Goal: Task Accomplishment & Management: Manage account settings

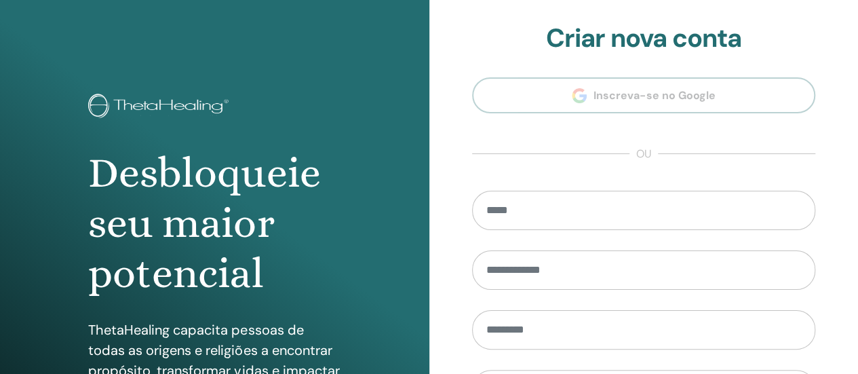
scroll to position [277, 0]
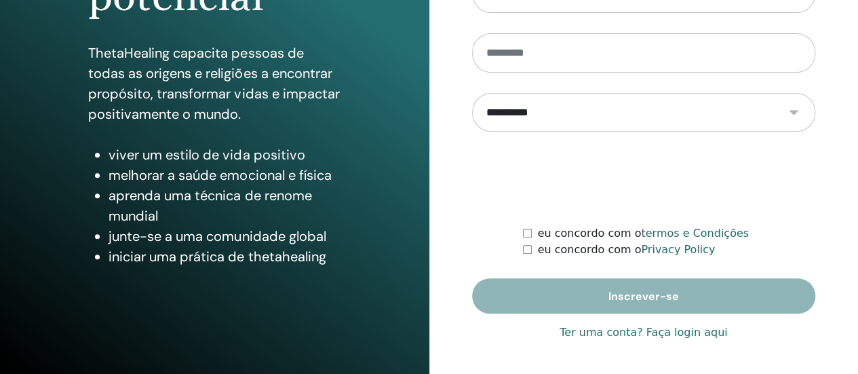
type input "**********"
click at [677, 328] on link "Ter uma conta? Faça login aqui" at bounding box center [644, 332] width 168 height 16
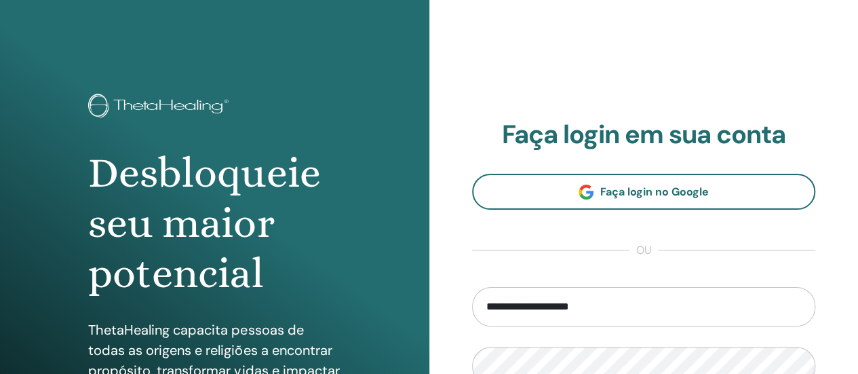
scroll to position [271, 0]
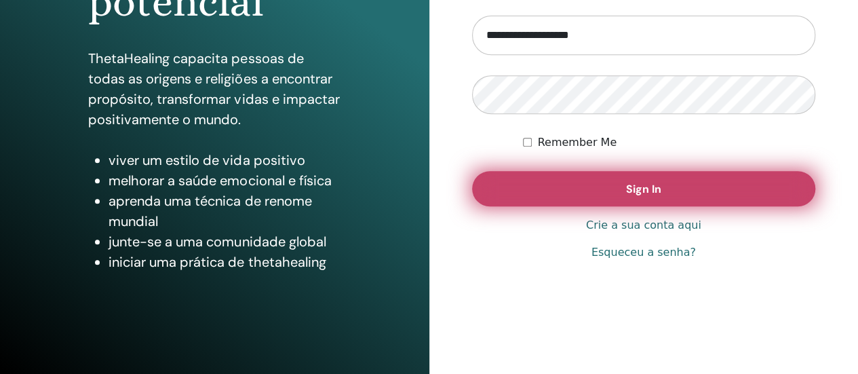
click at [586, 200] on button "Sign In" at bounding box center [644, 188] width 344 height 35
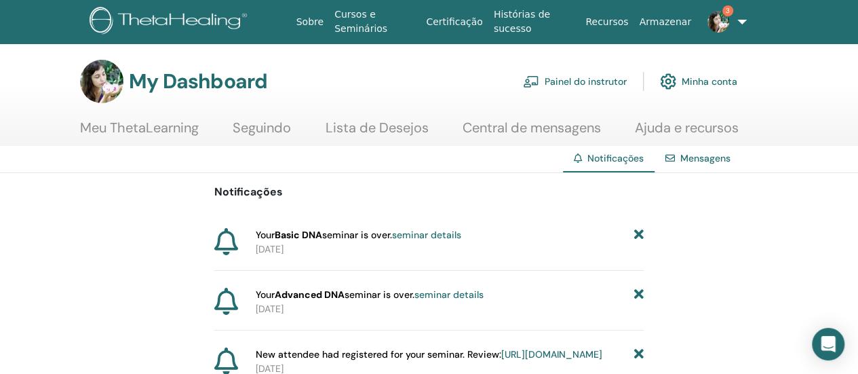
click at [594, 83] on link "Painel do instrutor" at bounding box center [575, 81] width 104 height 30
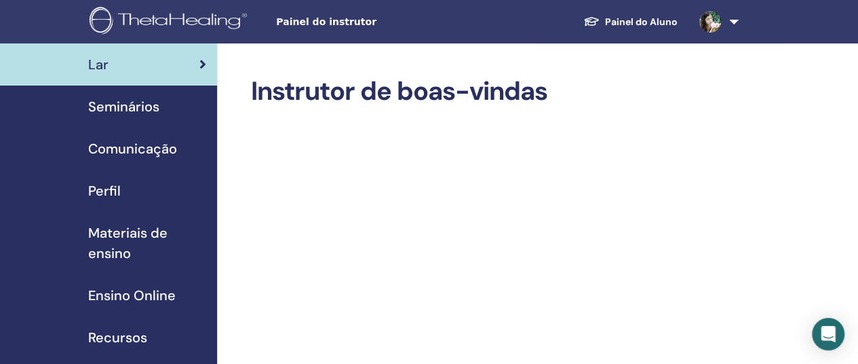
click at [171, 117] on link "Seminários" at bounding box center [108, 106] width 217 height 42
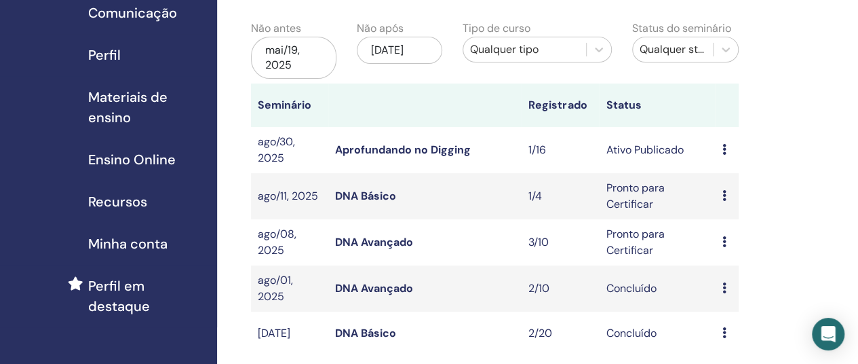
scroll to position [271, 0]
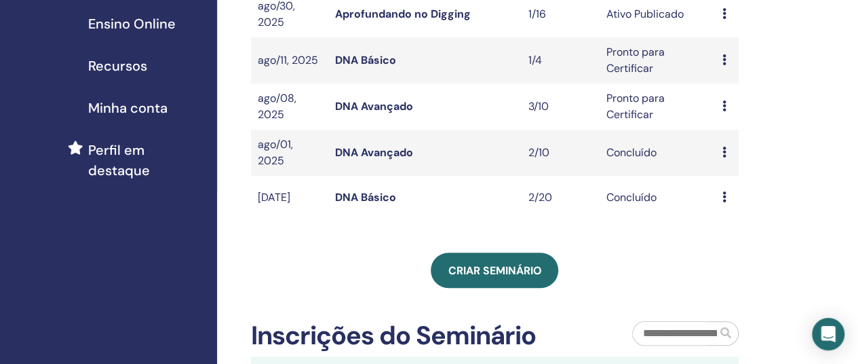
click at [722, 104] on icon at bounding box center [724, 105] width 4 height 11
click at [624, 110] on td "Pronto para Certificar" at bounding box center [657, 106] width 116 height 46
click at [723, 60] on icon at bounding box center [724, 59] width 4 height 11
click at [727, 112] on link "Participantes" at bounding box center [739, 112] width 66 height 14
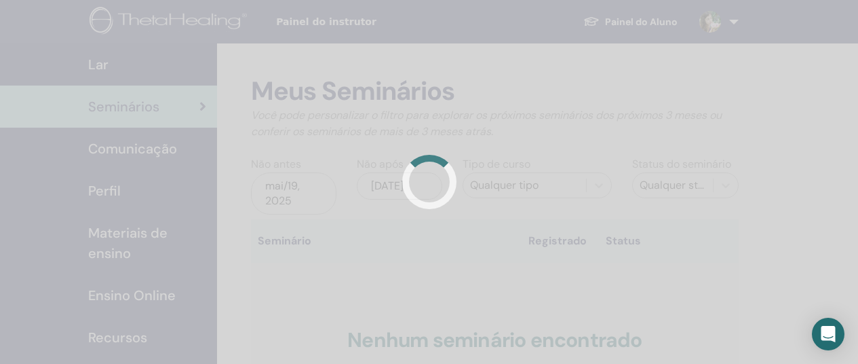
scroll to position [271, 0]
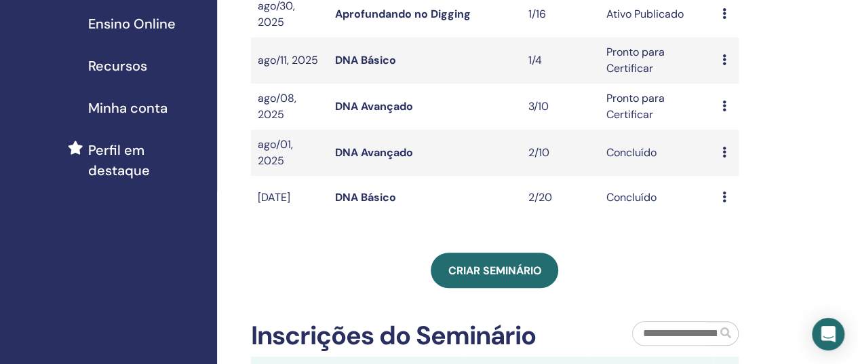
click at [725, 105] on icon at bounding box center [724, 105] width 4 height 11
click at [724, 155] on link "Participantes" at bounding box center [741, 157] width 66 height 14
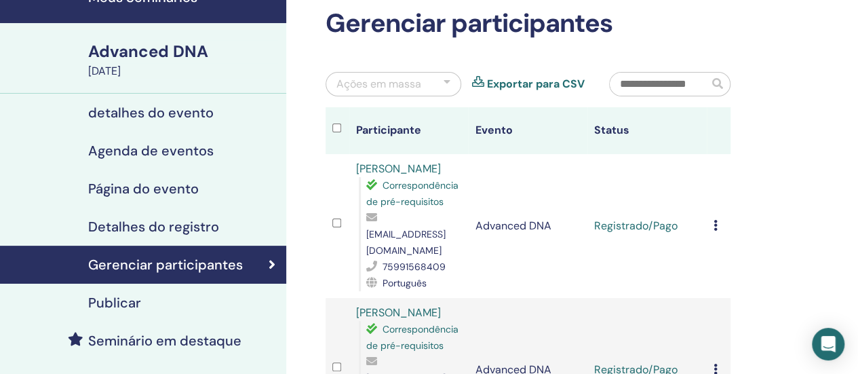
scroll to position [136, 0]
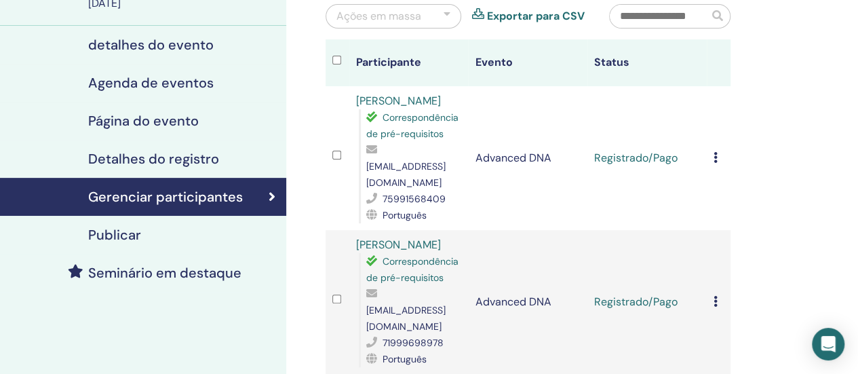
click at [715, 152] on icon at bounding box center [716, 157] width 4 height 11
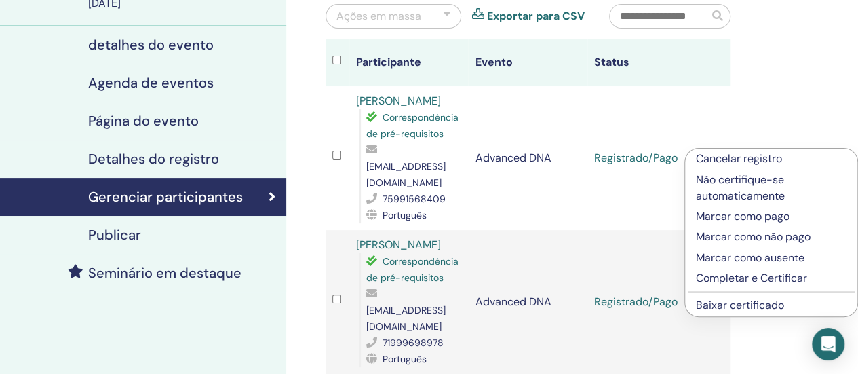
click at [748, 214] on p "Marcar como pago" at bounding box center [771, 216] width 151 height 16
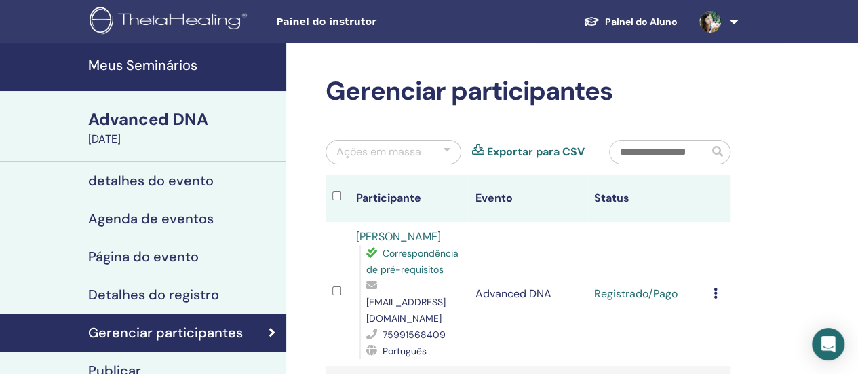
click at [715, 288] on icon at bounding box center [716, 293] width 4 height 11
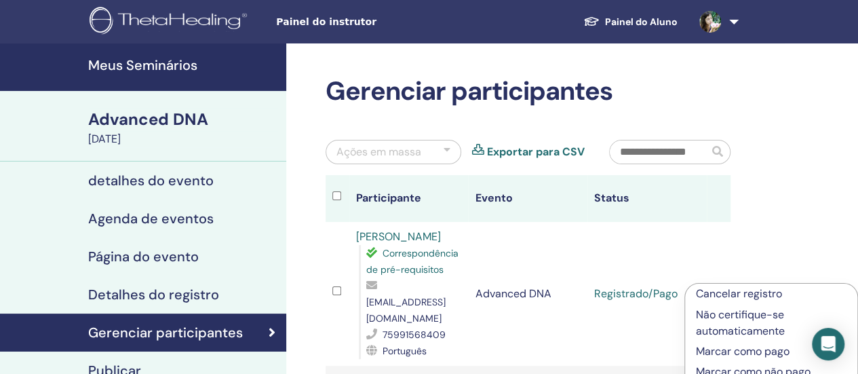
scroll to position [136, 0]
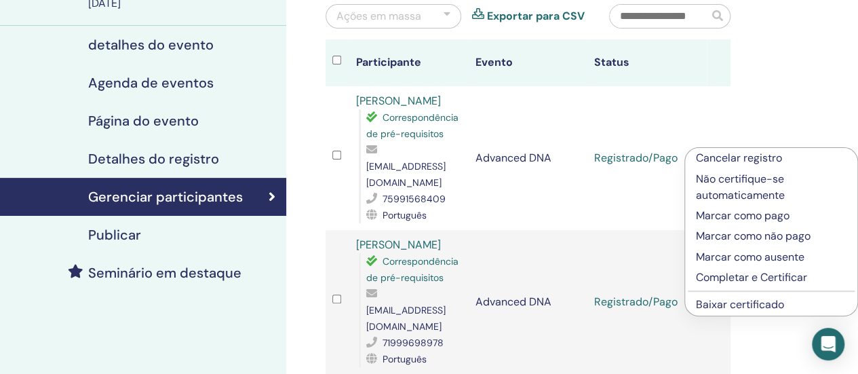
click at [740, 275] on p "Completar e Certificar" at bounding box center [771, 277] width 151 height 16
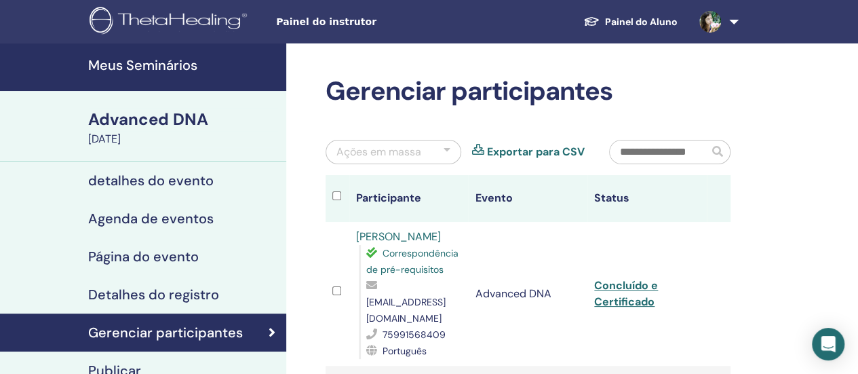
scroll to position [204, 0]
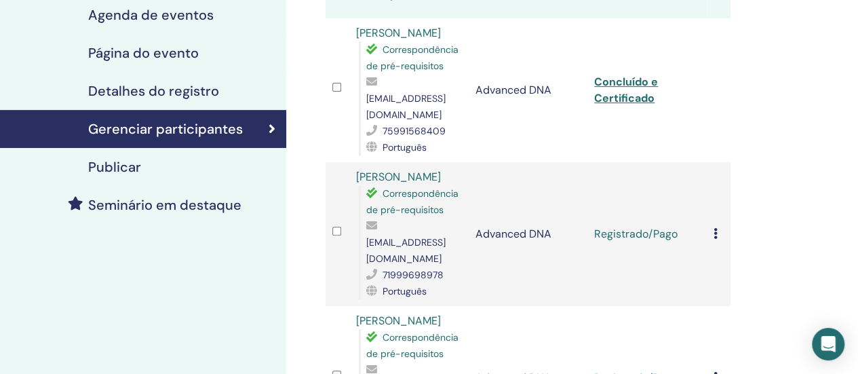
click at [715, 228] on icon at bounding box center [716, 233] width 4 height 11
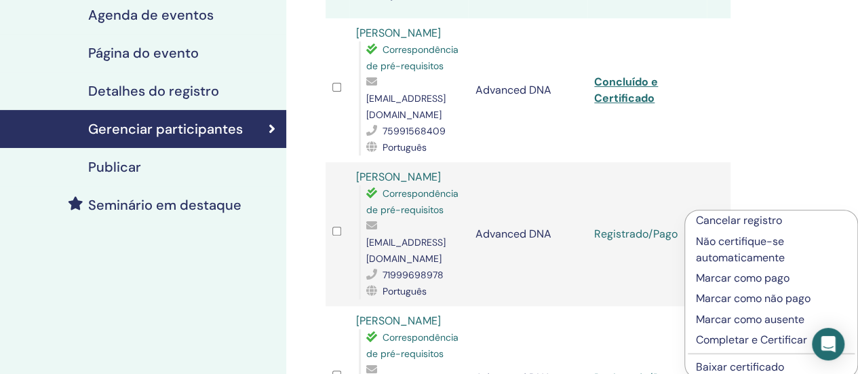
scroll to position [271, 0]
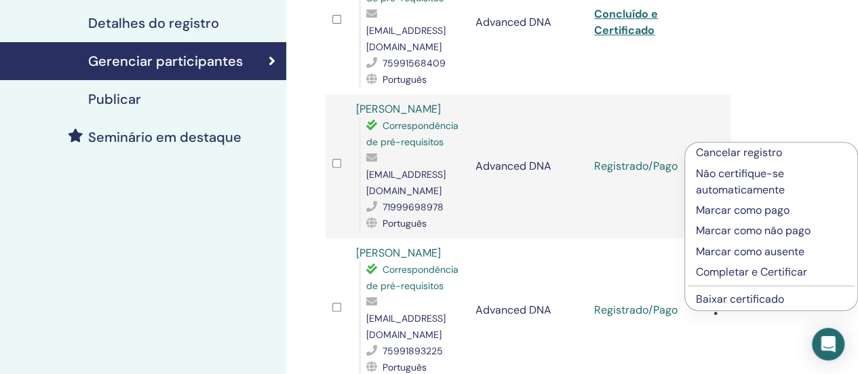
click at [730, 269] on p "Completar e Certificar" at bounding box center [771, 272] width 151 height 16
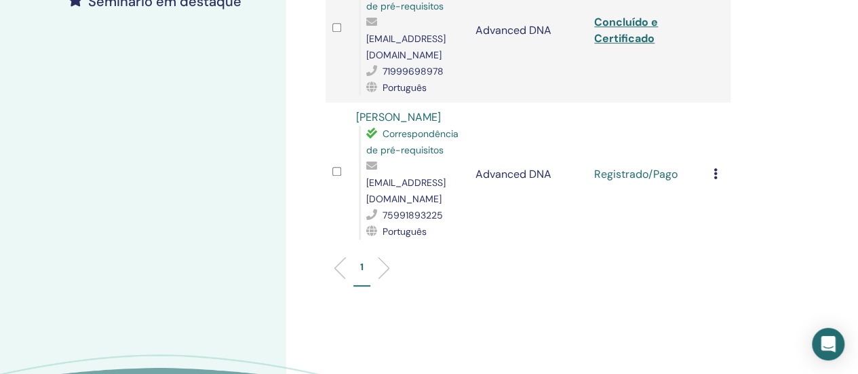
scroll to position [271, 0]
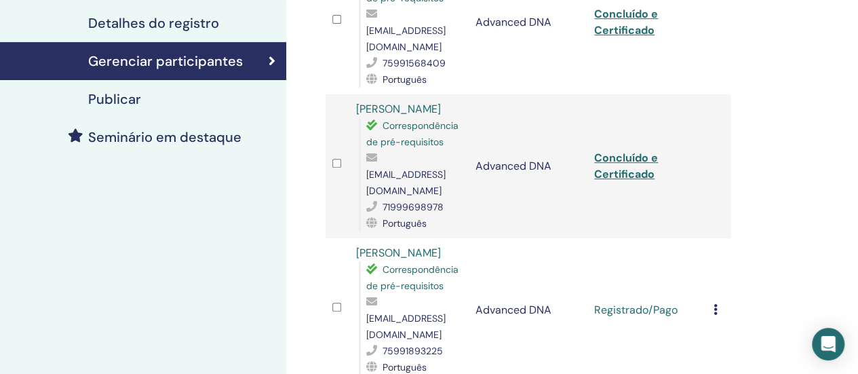
click at [717, 302] on div "Cancelar registro Não certifique-se automaticamente Marcar como pago Marcar com…" at bounding box center [719, 310] width 10 height 16
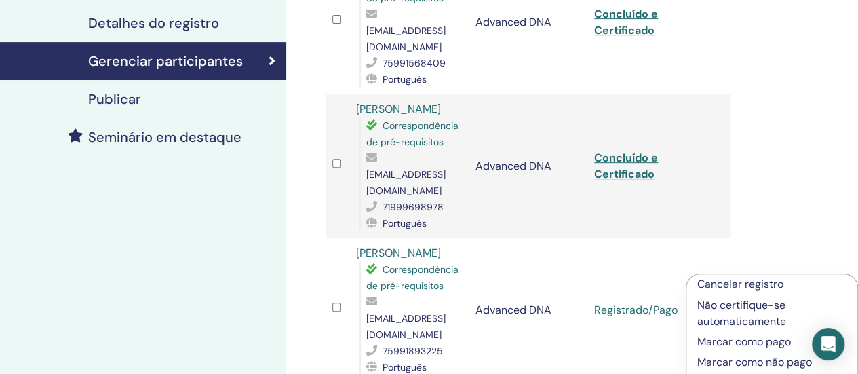
scroll to position [407, 0]
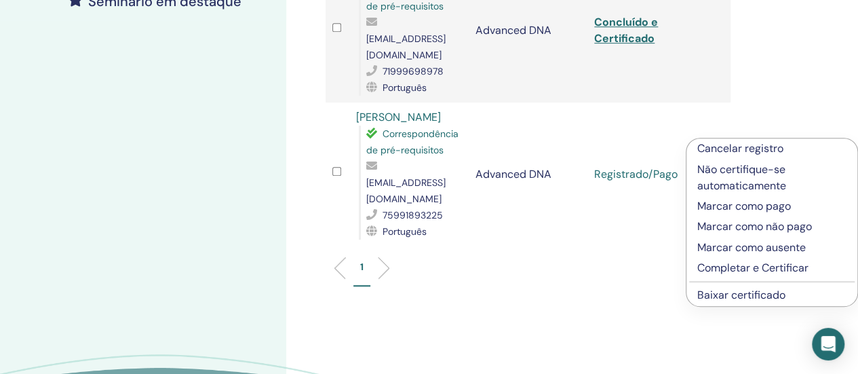
click at [736, 263] on p "Completar e Certificar" at bounding box center [772, 268] width 149 height 16
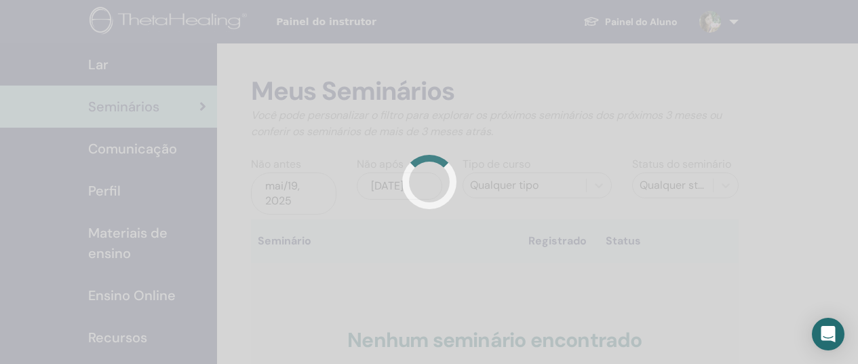
scroll to position [271, 0]
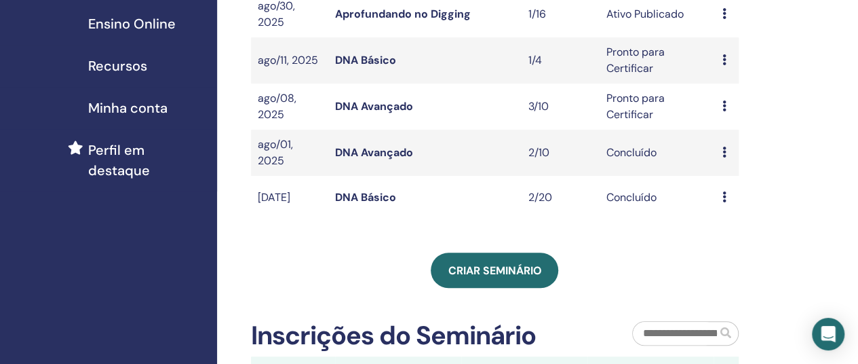
click at [723, 194] on icon at bounding box center [724, 196] width 4 height 11
click at [729, 224] on link "Participantes" at bounding box center [739, 225] width 66 height 14
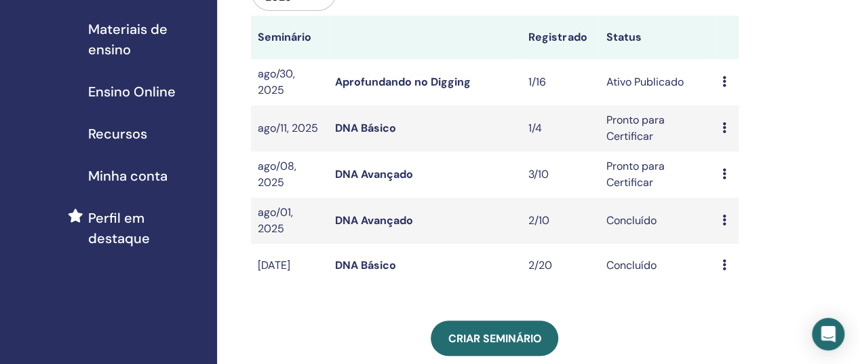
click at [723, 129] on icon at bounding box center [724, 127] width 4 height 11
click at [727, 183] on link "Participantes" at bounding box center [739, 181] width 66 height 14
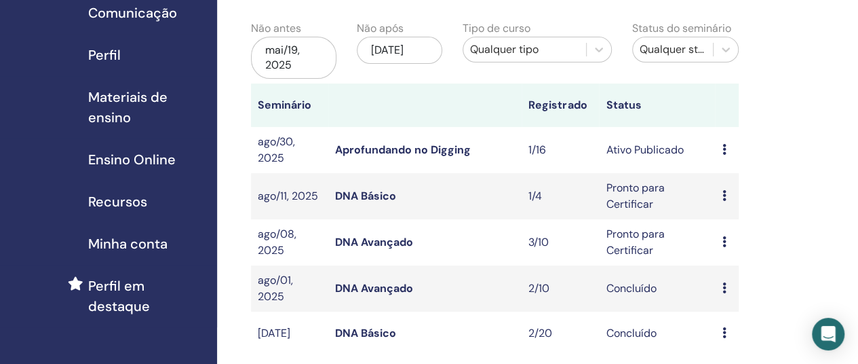
scroll to position [68, 0]
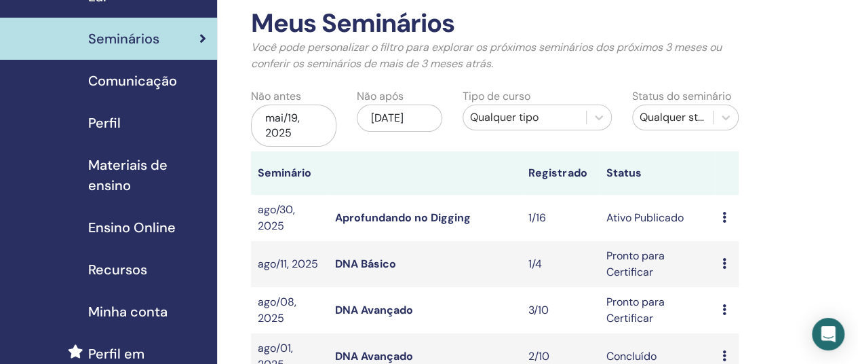
click at [724, 214] on icon at bounding box center [724, 217] width 4 height 11
click at [729, 225] on link "Visualizar" at bounding box center [731, 225] width 48 height 14
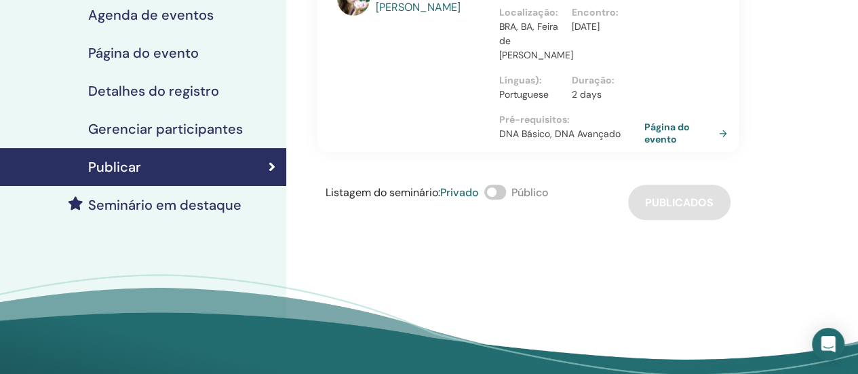
scroll to position [136, 0]
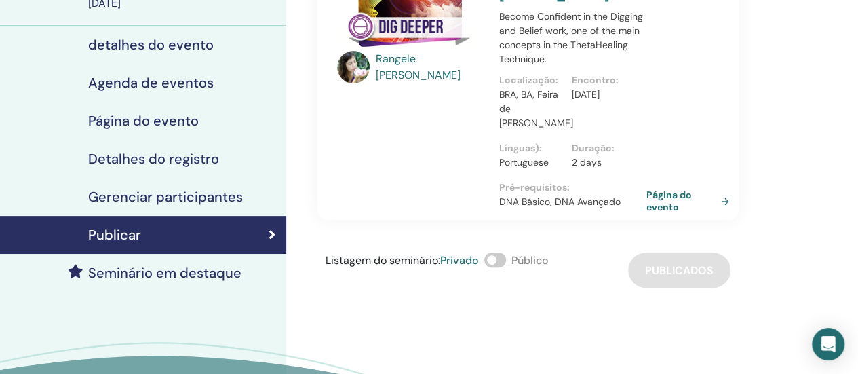
click at [662, 189] on link "Página do evento" at bounding box center [691, 201] width 88 height 24
